Goal: Information Seeking & Learning: Learn about a topic

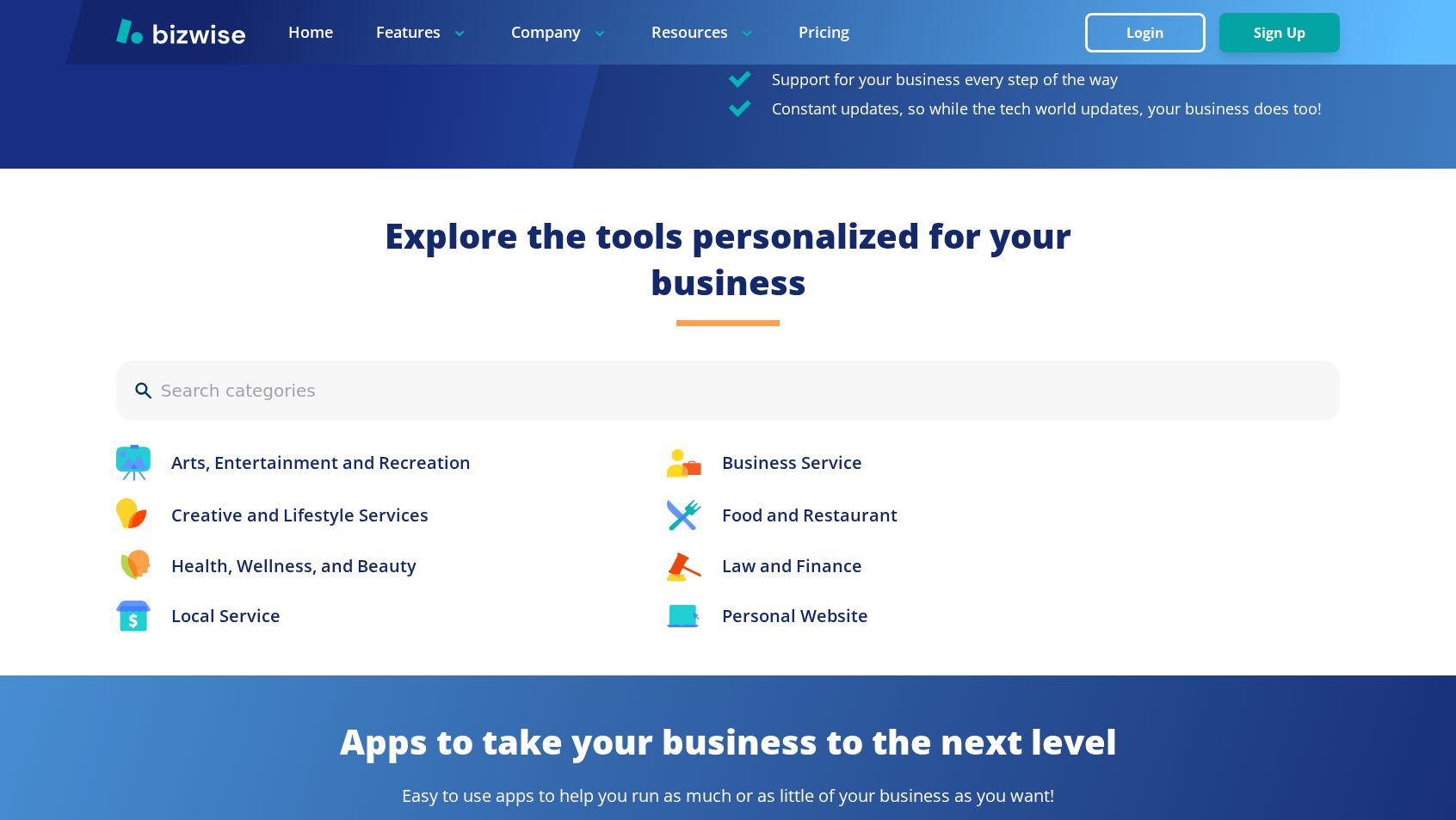
scroll to position [1692, 0]
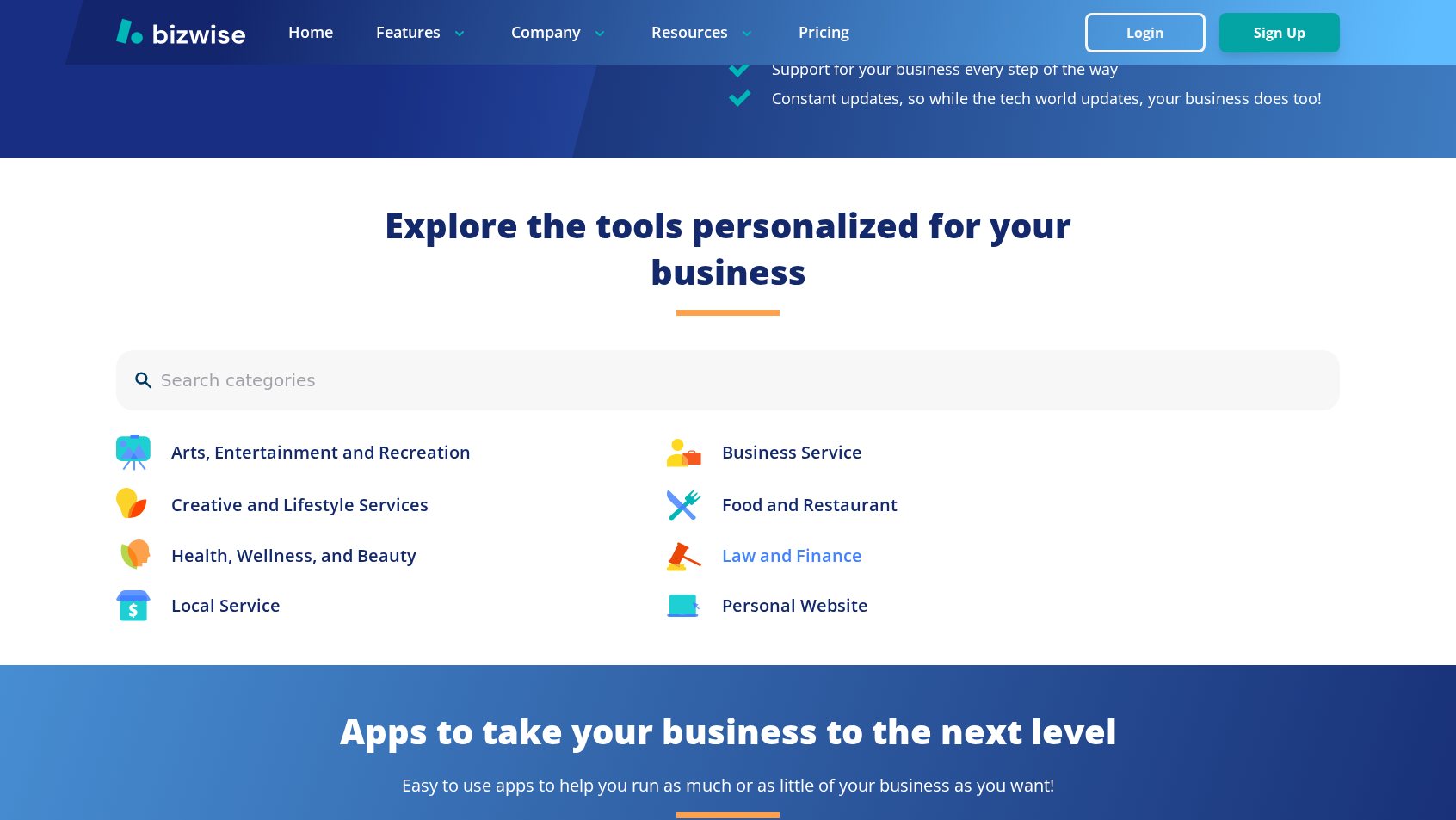
click at [777, 543] on p "Law and Finance" at bounding box center [792, 556] width 140 height 26
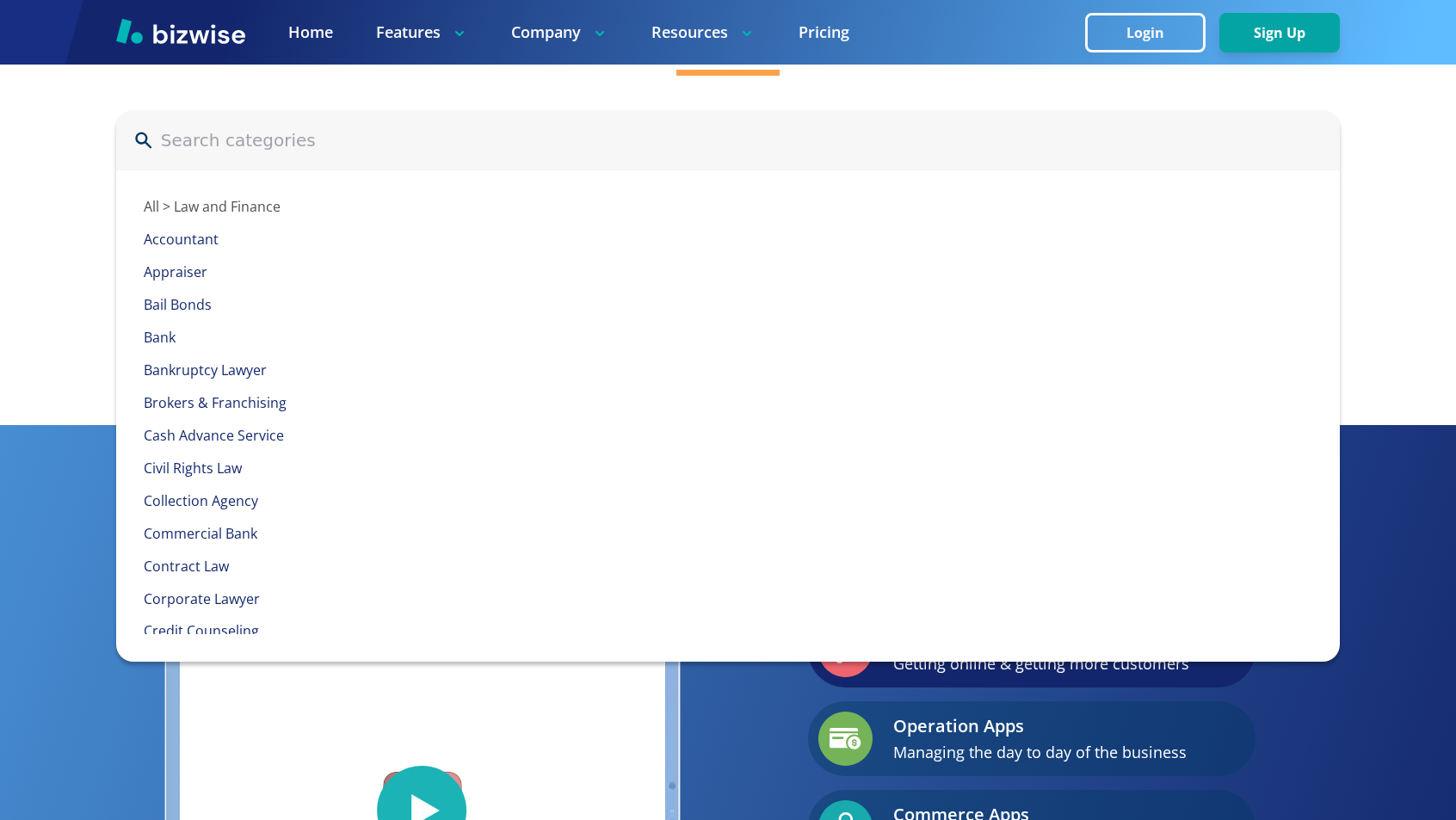
scroll to position [1952, 0]
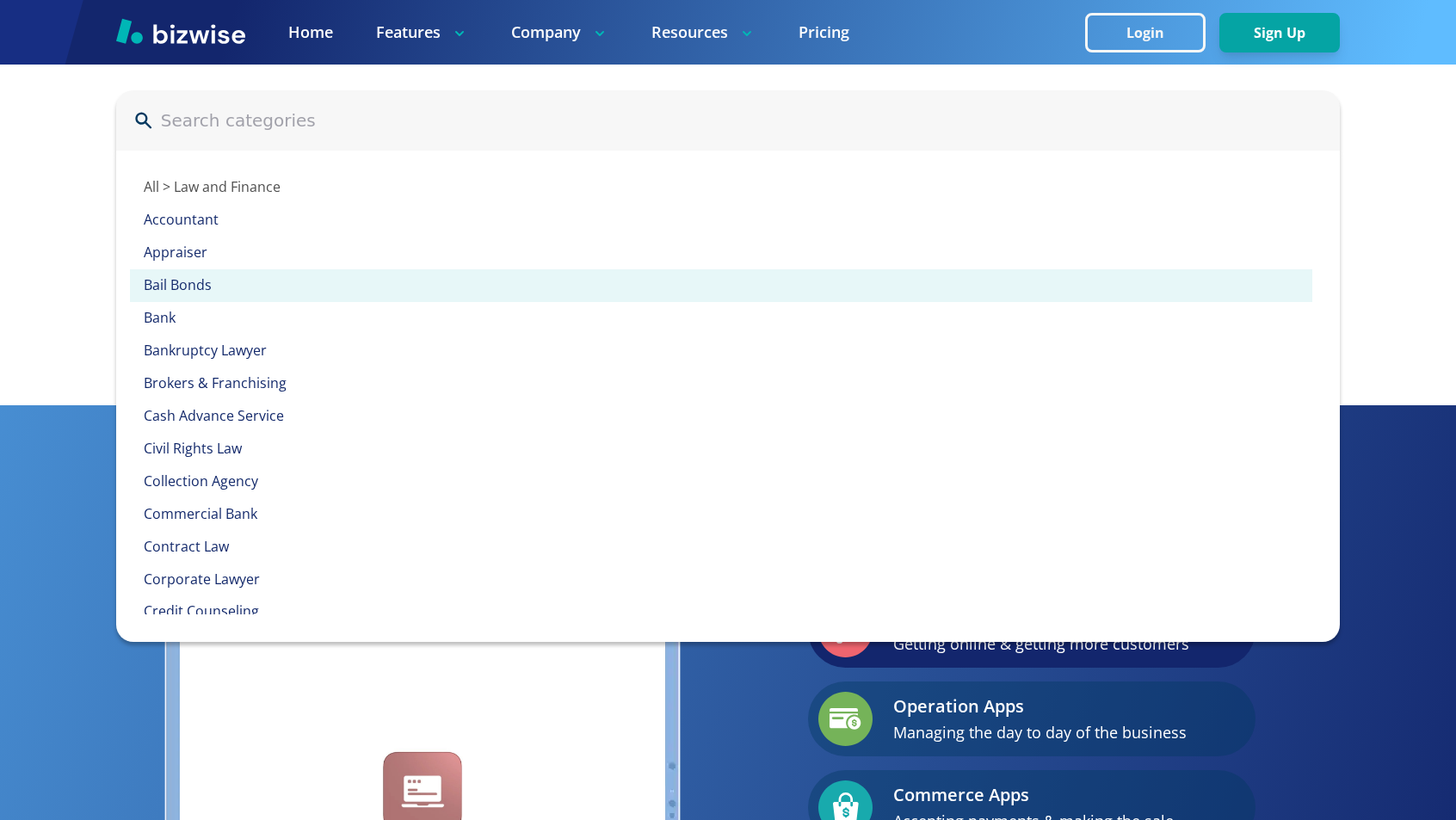
click at [172, 277] on p "Bail Bonds" at bounding box center [728, 286] width 1168 height 19
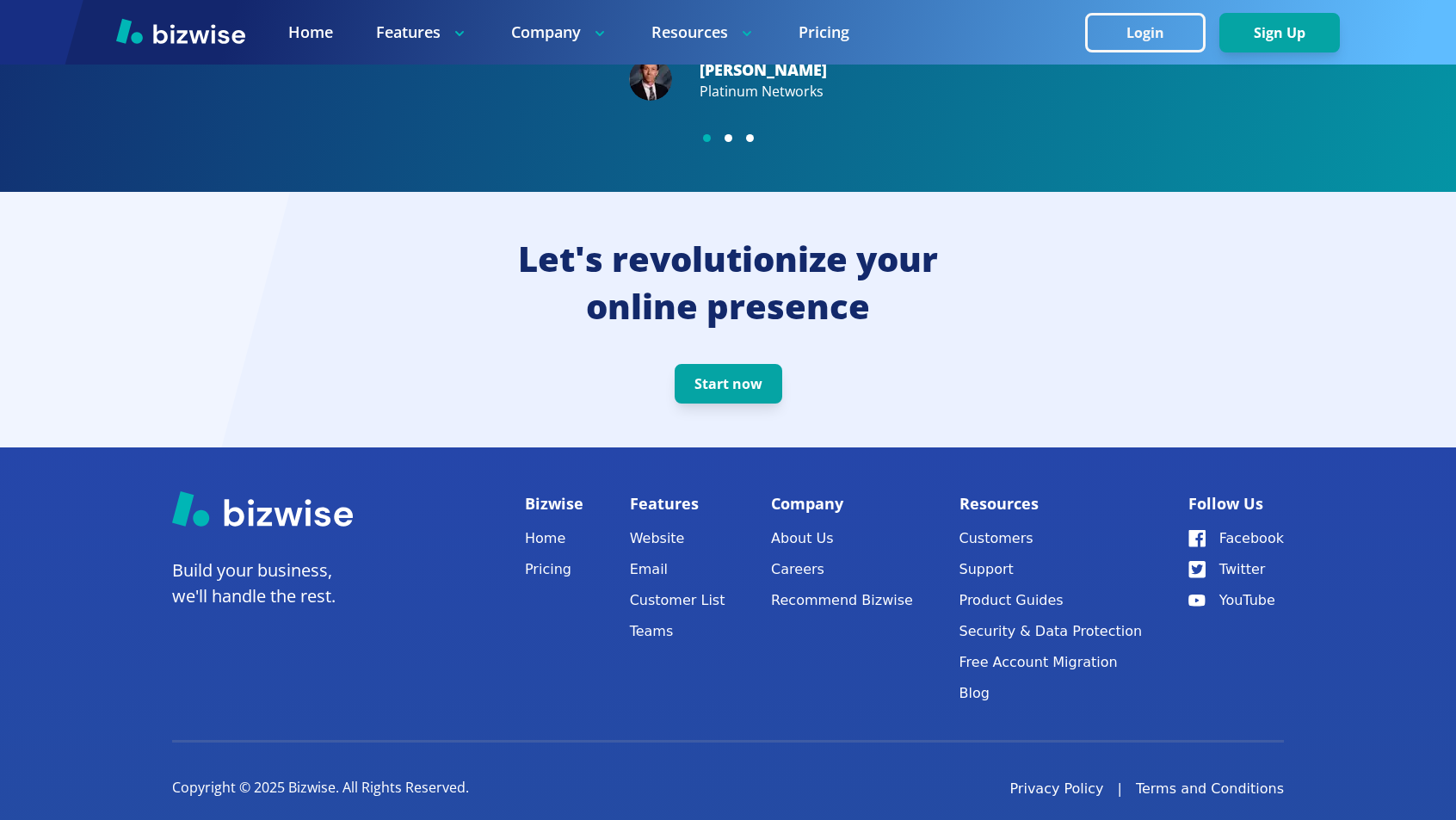
scroll to position [3487, 0]
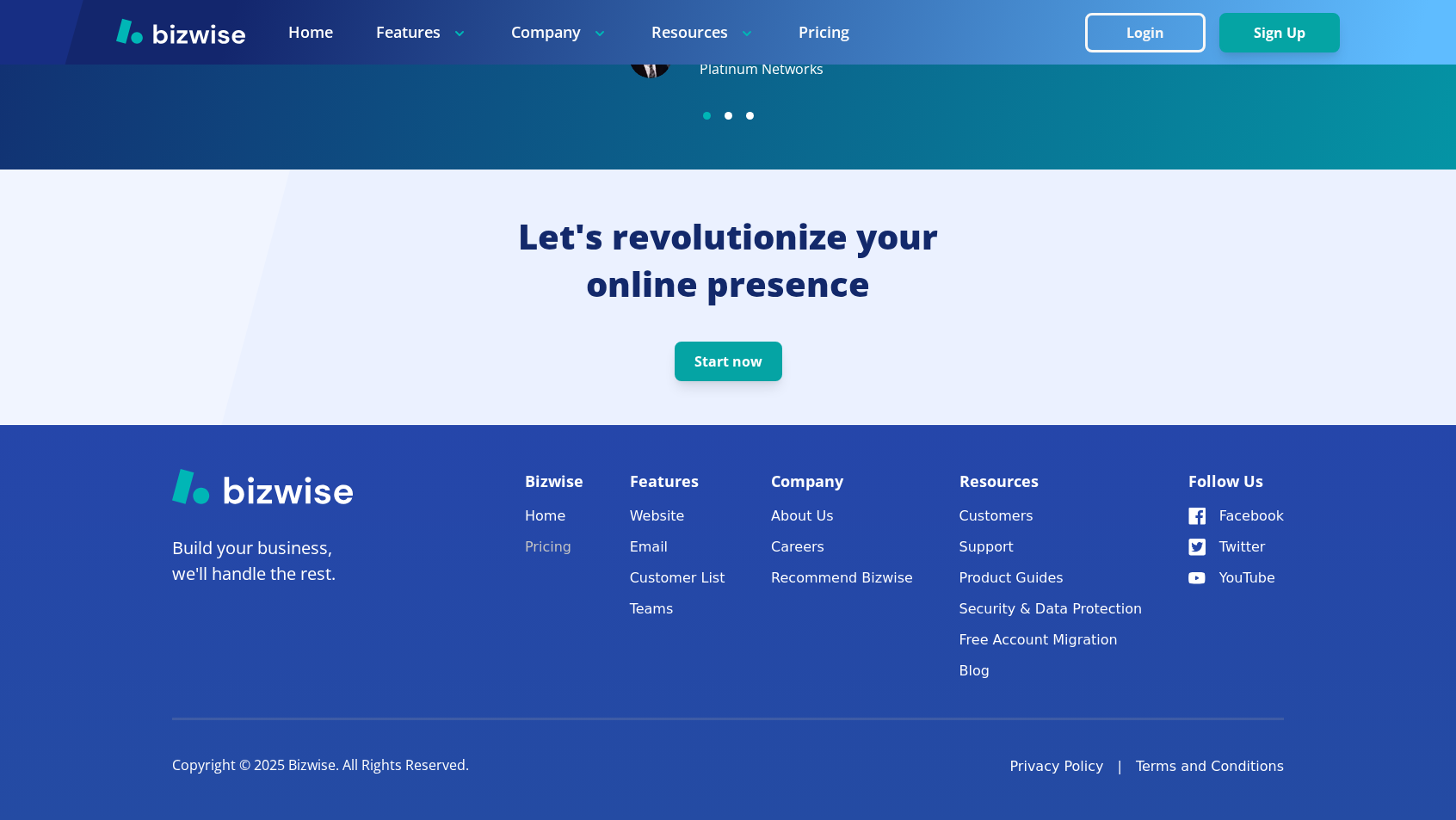
click at [543, 546] on link "Pricing" at bounding box center [554, 547] width 58 height 24
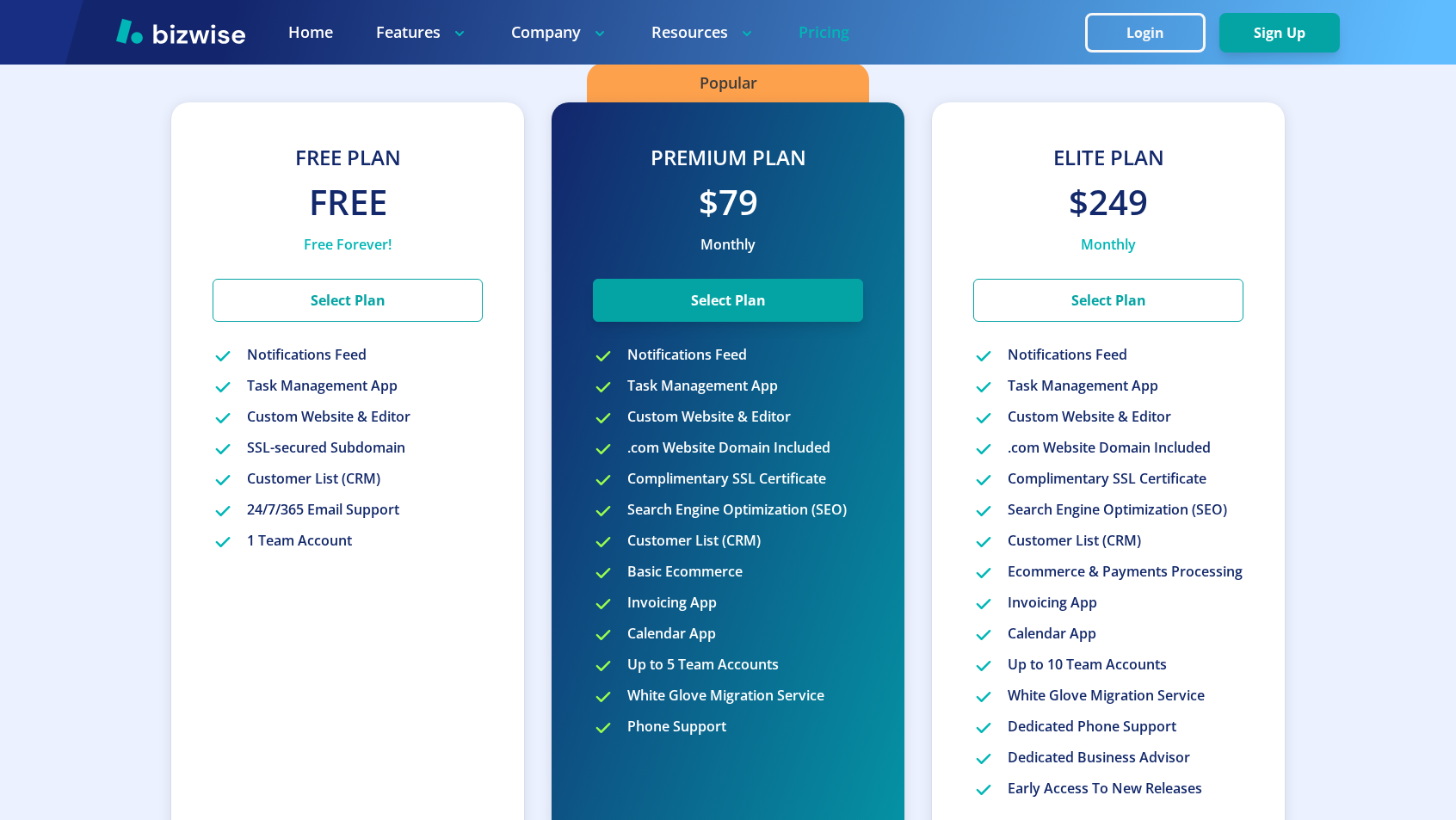
scroll to position [250, 0]
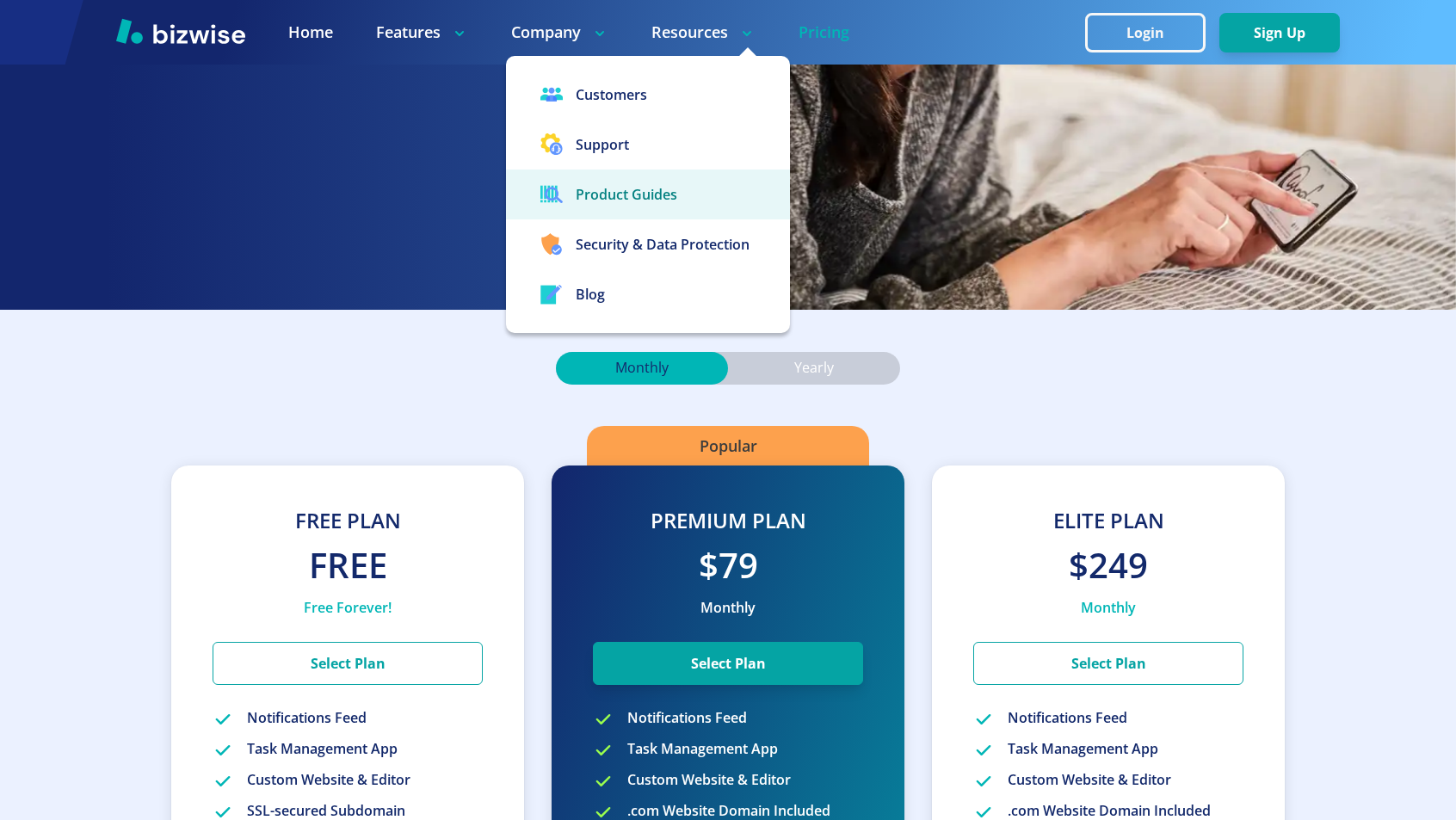
click at [605, 205] on link "Product Guides" at bounding box center [648, 195] width 284 height 50
